Goal: Communication & Community: Participate in discussion

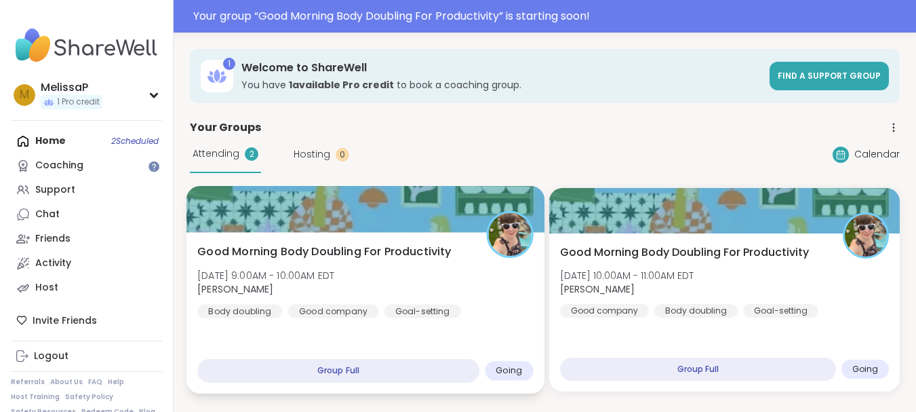
click at [509, 362] on div "Going" at bounding box center [509, 371] width 48 height 20
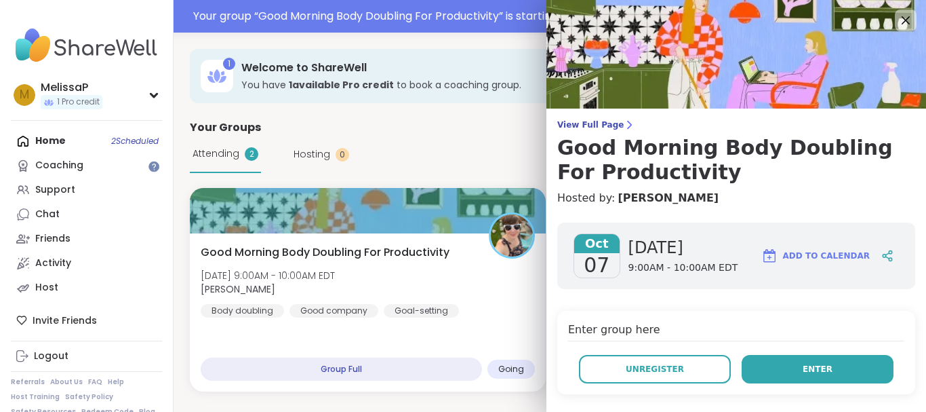
click at [827, 363] on button "Enter" at bounding box center [818, 369] width 152 height 28
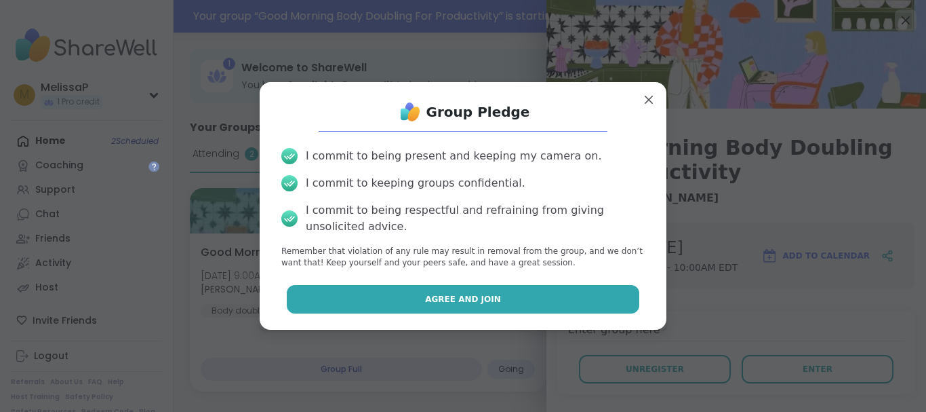
click at [561, 296] on button "Agree and Join" at bounding box center [463, 299] width 353 height 28
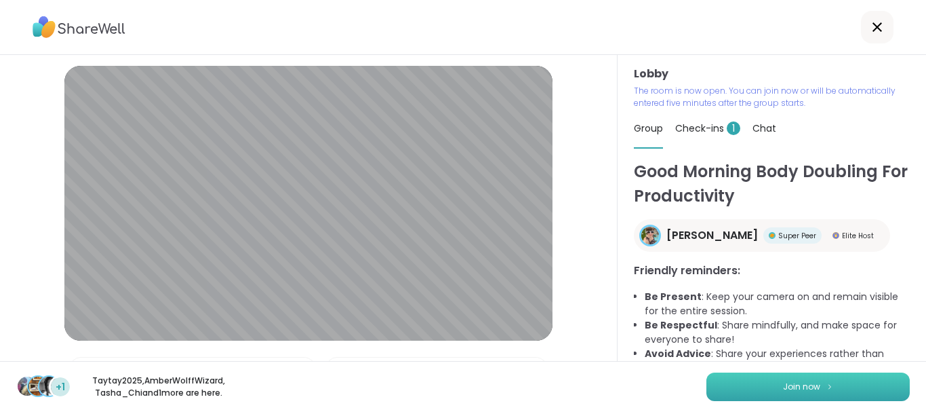
click at [736, 384] on button "Join now" at bounding box center [807, 386] width 203 height 28
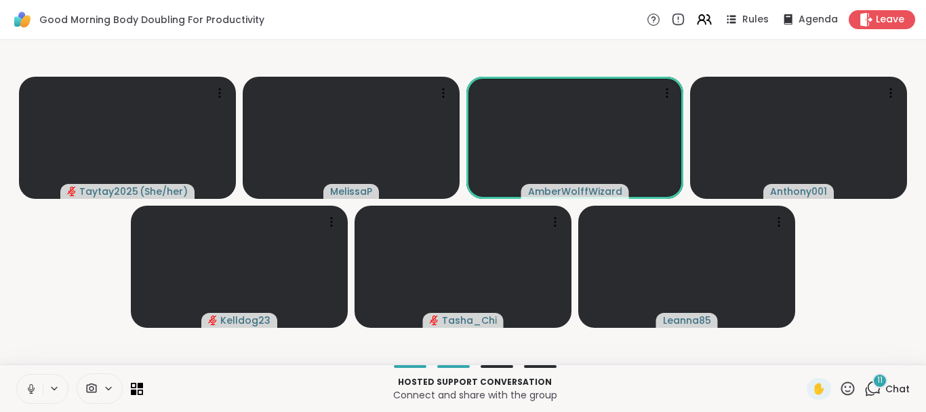
click at [28, 386] on icon at bounding box center [31, 388] width 12 height 12
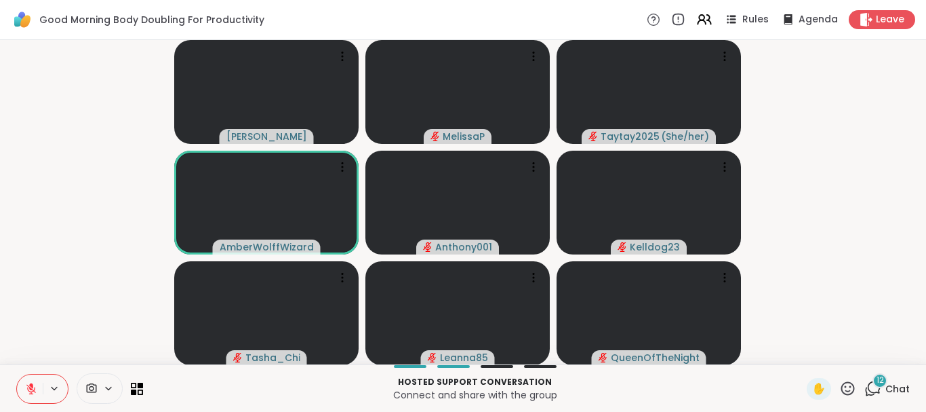
click at [841, 387] on icon at bounding box center [848, 388] width 14 height 14
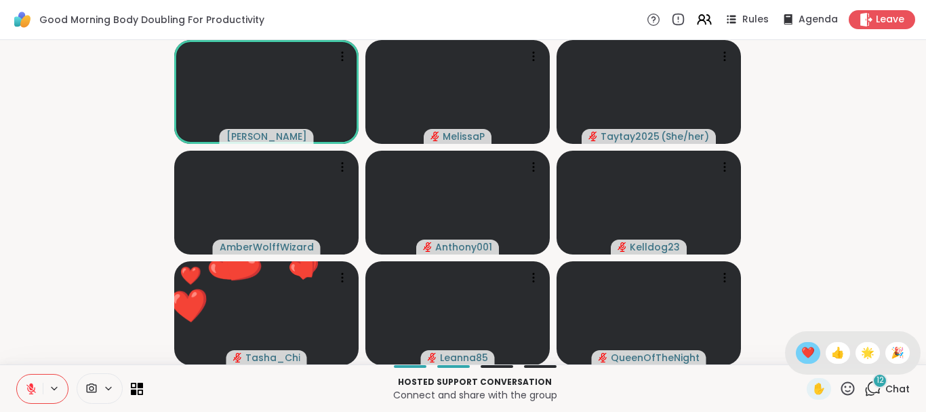
click at [801, 348] on span "❤️" at bounding box center [808, 352] width 14 height 16
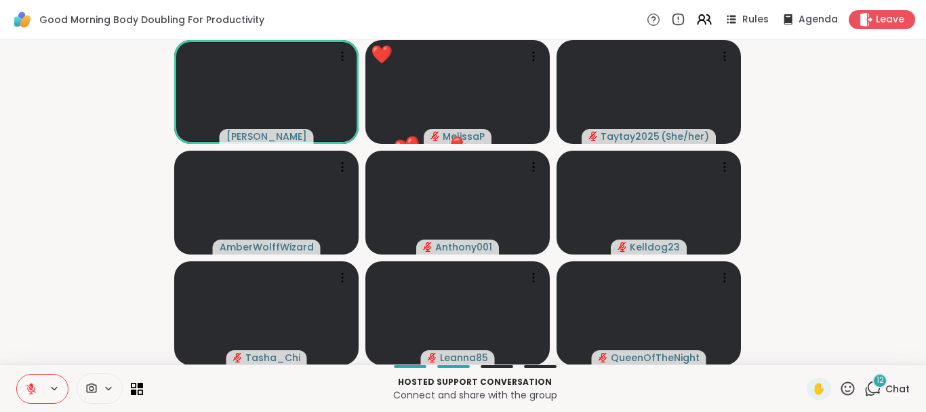
click at [29, 389] on icon at bounding box center [31, 388] width 12 height 12
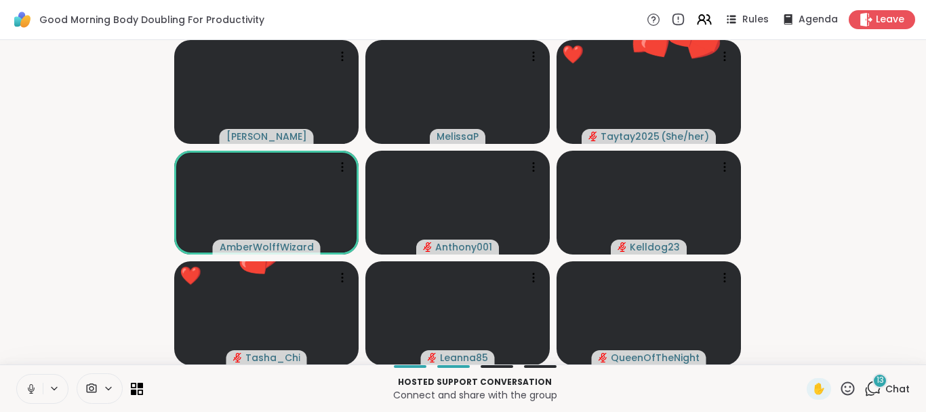
click at [29, 389] on icon at bounding box center [31, 388] width 12 height 12
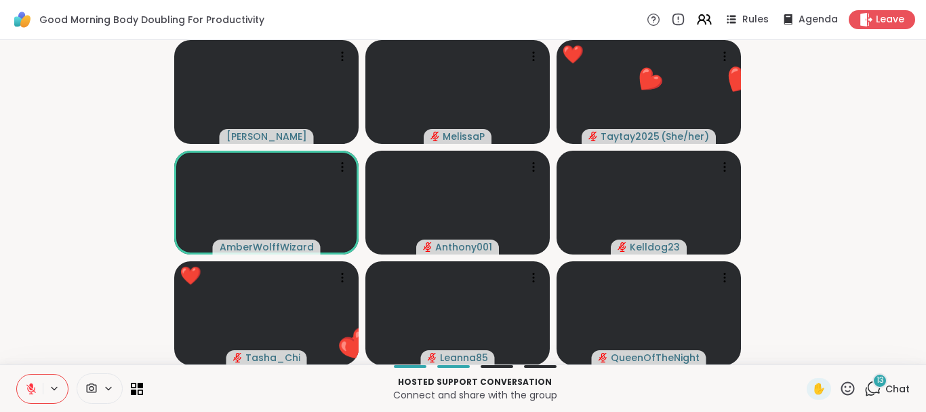
click at [841, 386] on icon at bounding box center [848, 388] width 14 height 14
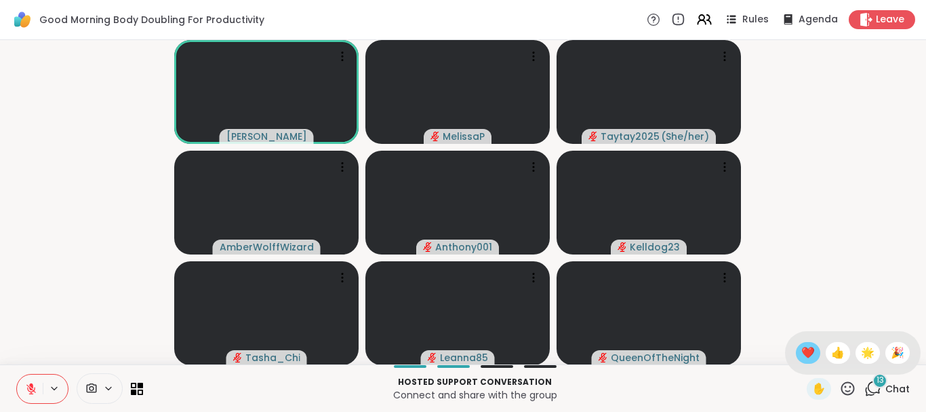
click at [801, 354] on span "❤️" at bounding box center [808, 352] width 14 height 16
click at [868, 396] on icon at bounding box center [872, 388] width 17 height 17
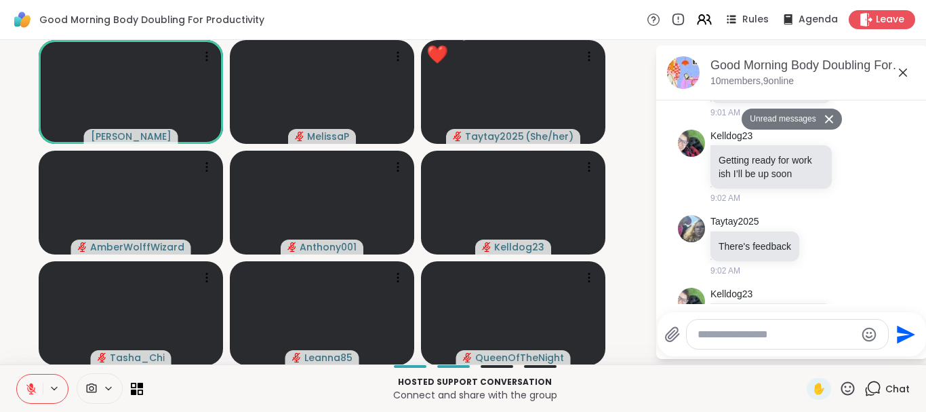
scroll to position [3, 0]
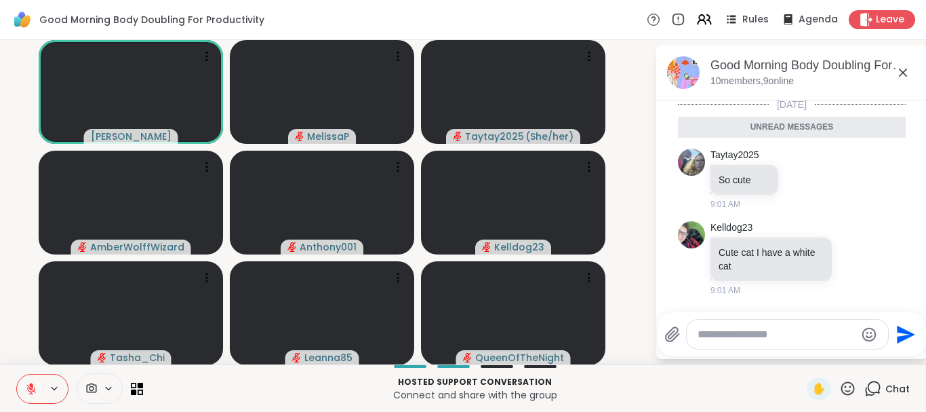
click at [896, 73] on icon at bounding box center [903, 72] width 16 height 16
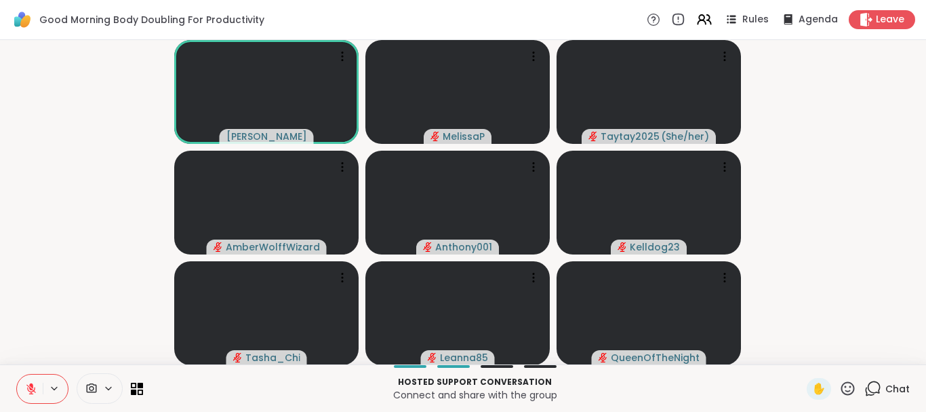
click at [29, 388] on icon at bounding box center [31, 388] width 12 height 12
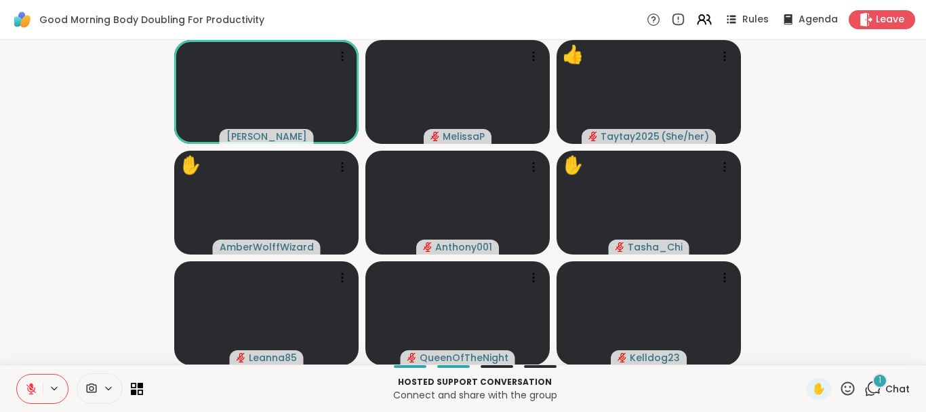
click at [839, 384] on icon at bounding box center [847, 388] width 17 height 17
click at [801, 355] on span "❤️" at bounding box center [808, 352] width 14 height 16
click at [31, 387] on icon at bounding box center [31, 388] width 12 height 12
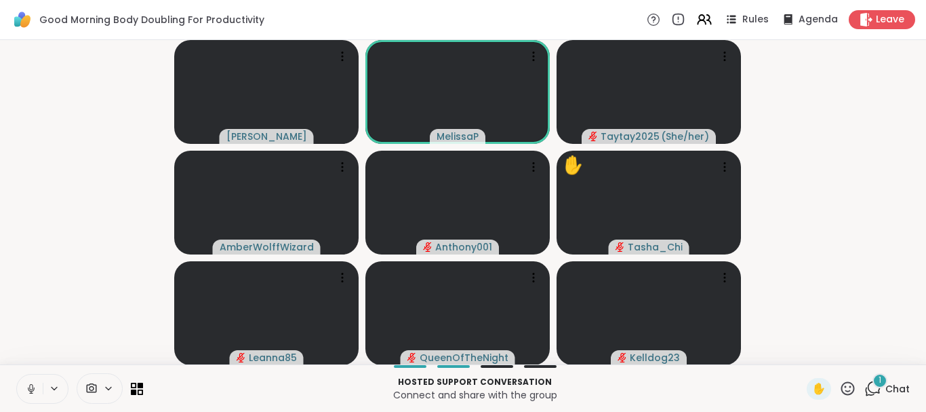
click at [31, 387] on icon at bounding box center [31, 388] width 12 height 12
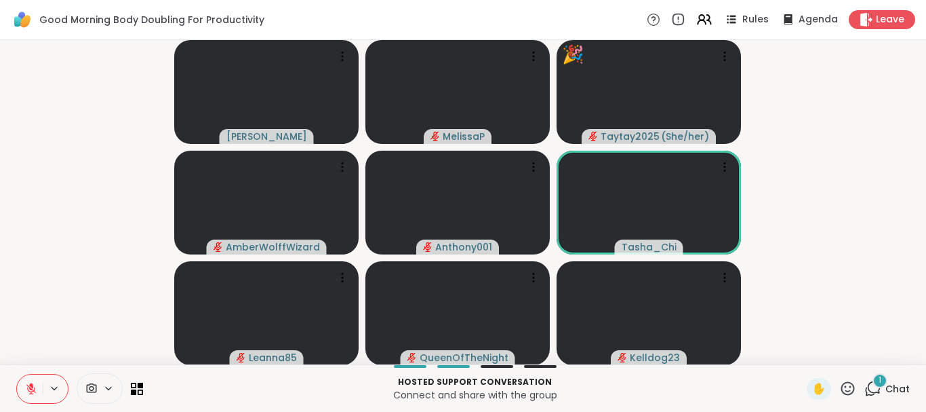
click at [839, 388] on icon at bounding box center [847, 388] width 17 height 17
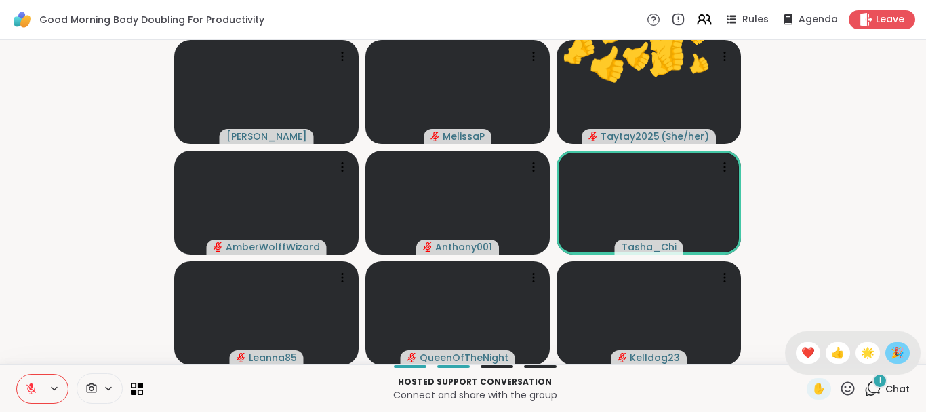
click at [891, 345] on span "🎉" at bounding box center [898, 352] width 14 height 16
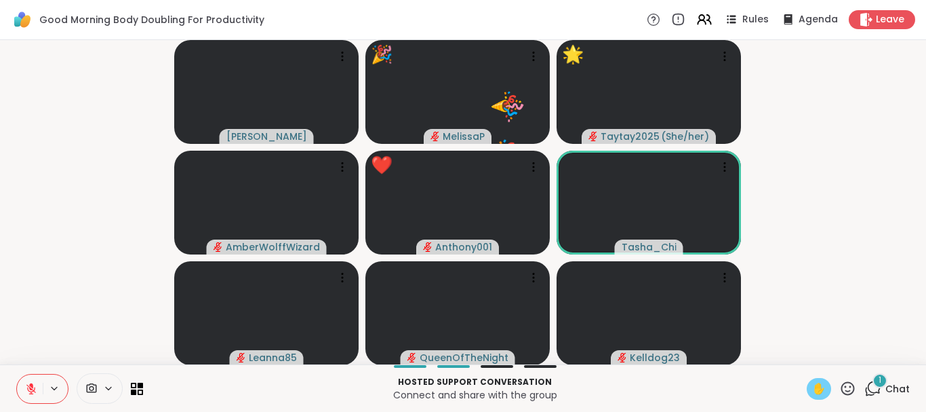
click at [816, 392] on span "✋" at bounding box center [819, 388] width 14 height 16
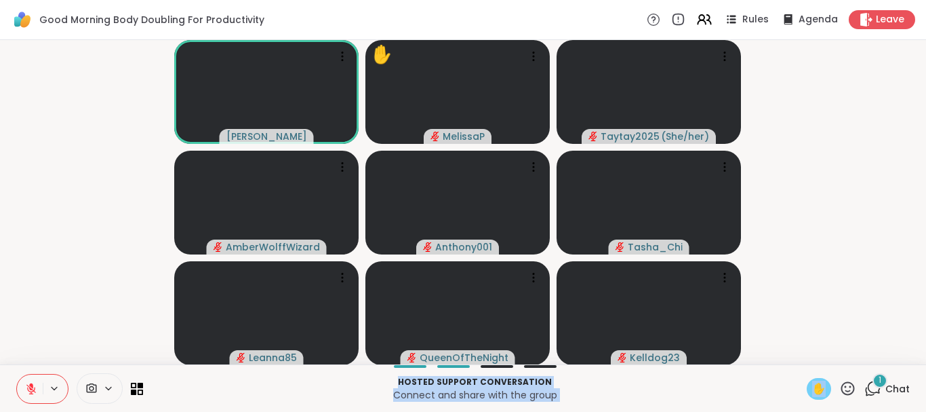
drag, startPoint x: 813, startPoint y: 383, endPoint x: 0, endPoint y: 406, distance: 813.2
click at [0, 406] on div "Hosted support conversation Connect and share with the group ✋ 1 Chat" at bounding box center [463, 387] width 926 height 47
click at [31, 393] on icon at bounding box center [31, 388] width 12 height 12
click at [31, 387] on icon at bounding box center [31, 388] width 12 height 12
click at [812, 386] on span "✋" at bounding box center [819, 388] width 14 height 16
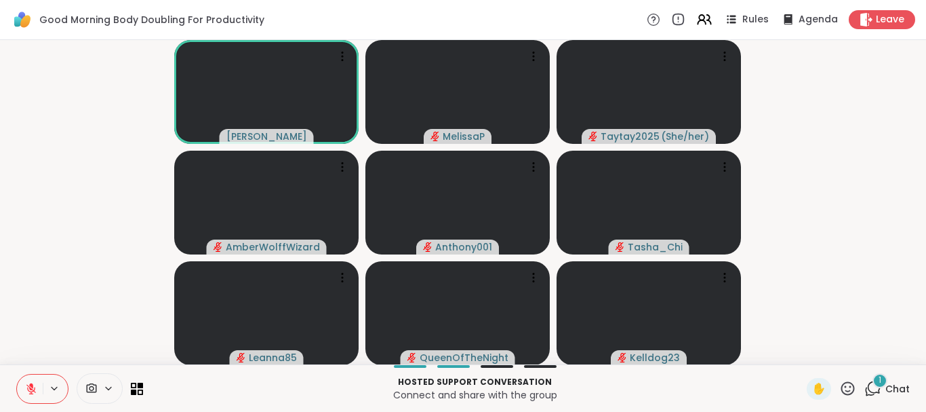
click at [27, 388] on icon at bounding box center [31, 388] width 12 height 12
click at [28, 388] on icon at bounding box center [31, 388] width 12 height 12
click at [839, 389] on icon at bounding box center [847, 388] width 17 height 17
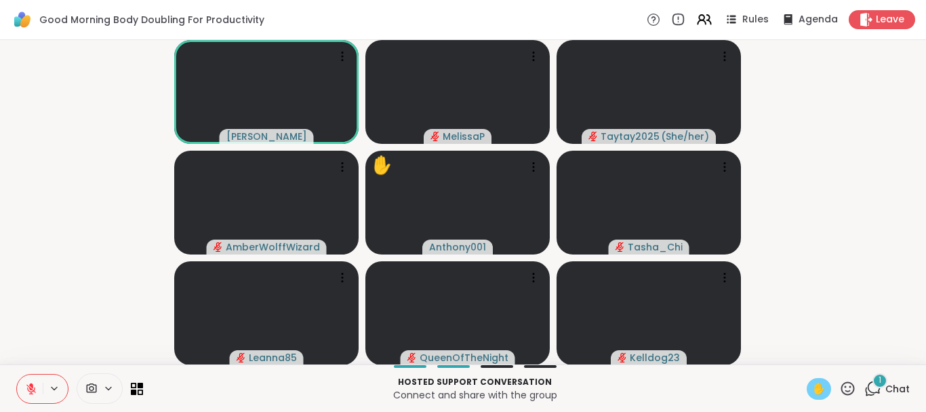
click at [816, 391] on span "✋" at bounding box center [819, 388] width 14 height 16
click at [812, 395] on span "✋" at bounding box center [819, 388] width 14 height 16
click at [843, 390] on icon at bounding box center [847, 388] width 17 height 17
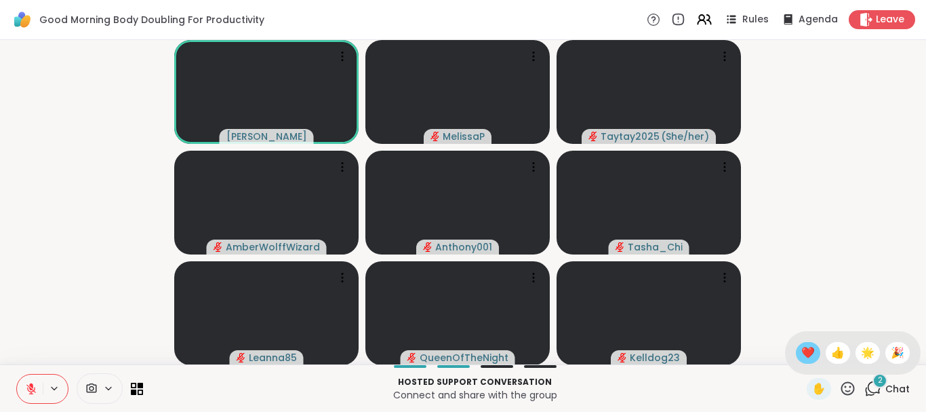
click at [801, 344] on span "❤️" at bounding box center [808, 352] width 14 height 16
